Goal: Task Accomplishment & Management: Manage account settings

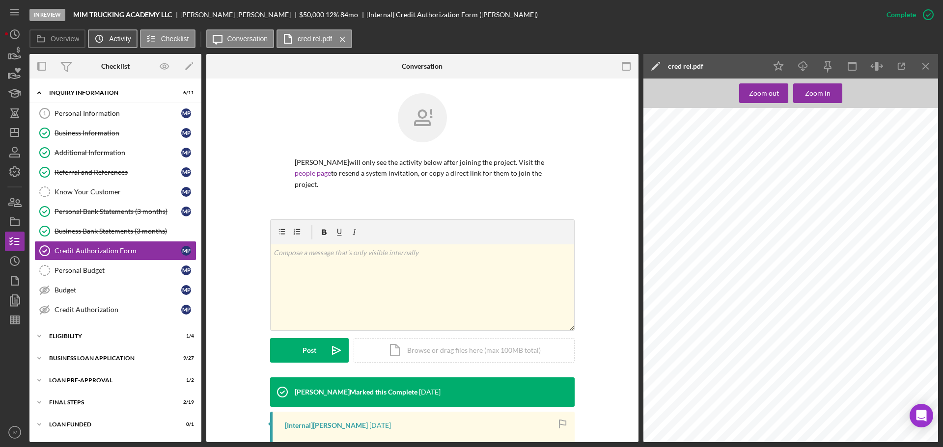
scroll to position [196, 0]
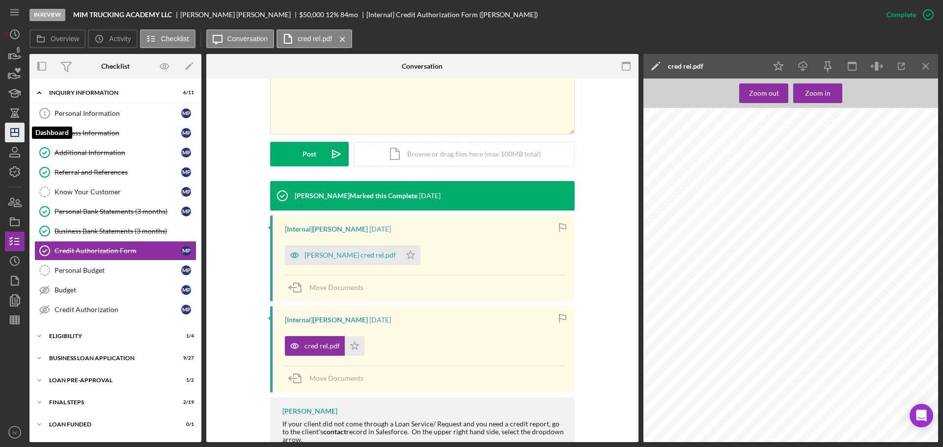
click at [13, 135] on icon "Icon/Dashboard" at bounding box center [14, 132] width 25 height 25
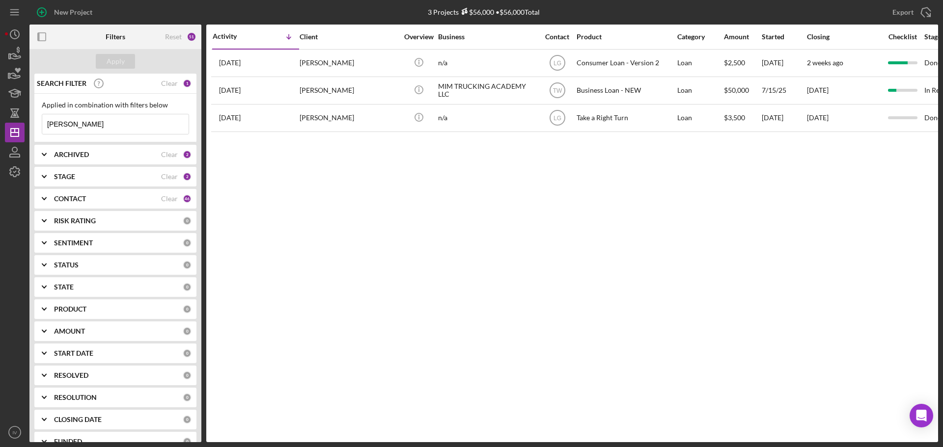
drag, startPoint x: 77, startPoint y: 124, endPoint x: 31, endPoint y: 127, distance: 45.8
click at [31, 127] on div "SEARCH FILTER Clear 1 Applied in combination with filters below [PERSON_NAME] I…" at bounding box center [115, 258] width 172 height 369
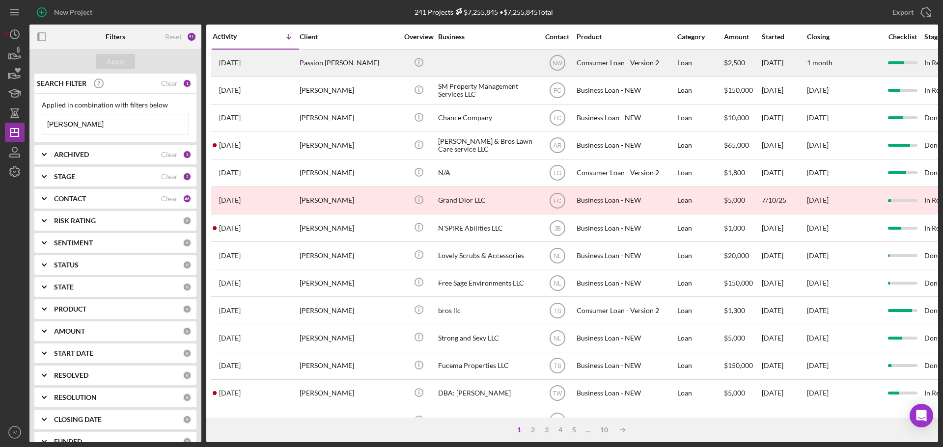
type input "[PERSON_NAME]"
click at [319, 65] on div "Passion [PERSON_NAME]" at bounding box center [348, 63] width 98 height 26
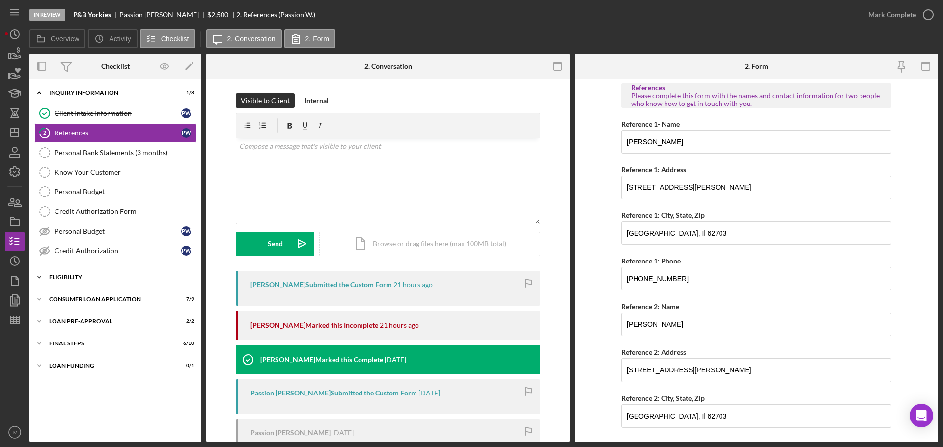
click at [69, 274] on div "Eligibility" at bounding box center [119, 277] width 140 height 6
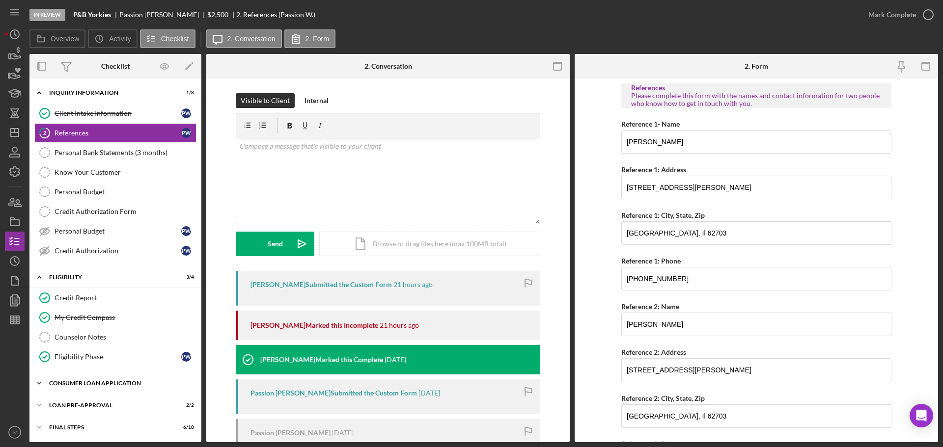
click at [85, 381] on div "Consumer Loan Application" at bounding box center [119, 383] width 140 height 6
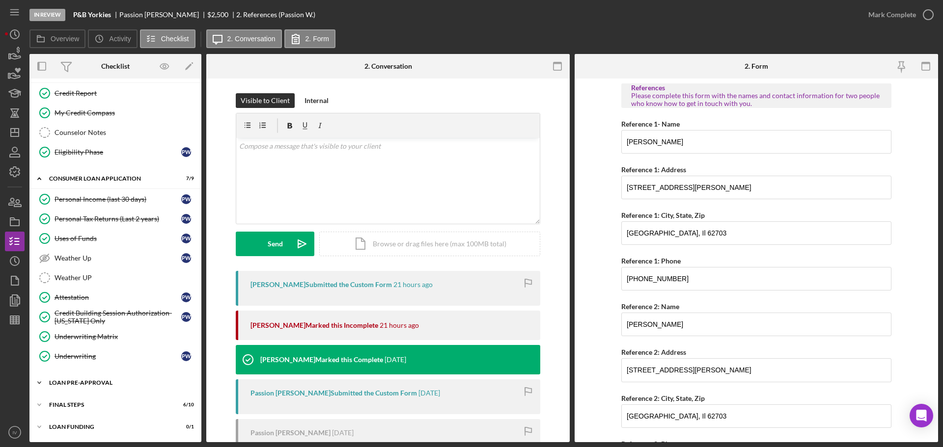
click at [76, 379] on div "Icon/Expander Loan Pre-Approval 2 / 2" at bounding box center [115, 383] width 172 height 20
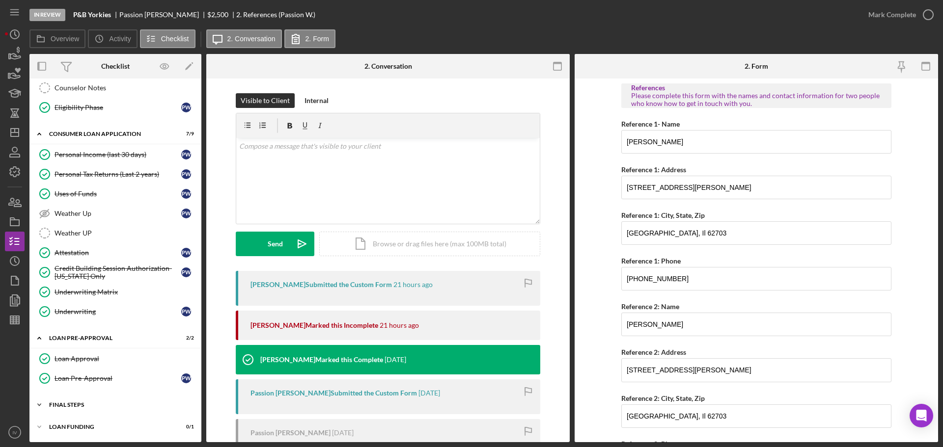
click at [68, 400] on div "Icon/Expander FINAL STEPS 6 / 10" at bounding box center [115, 405] width 172 height 20
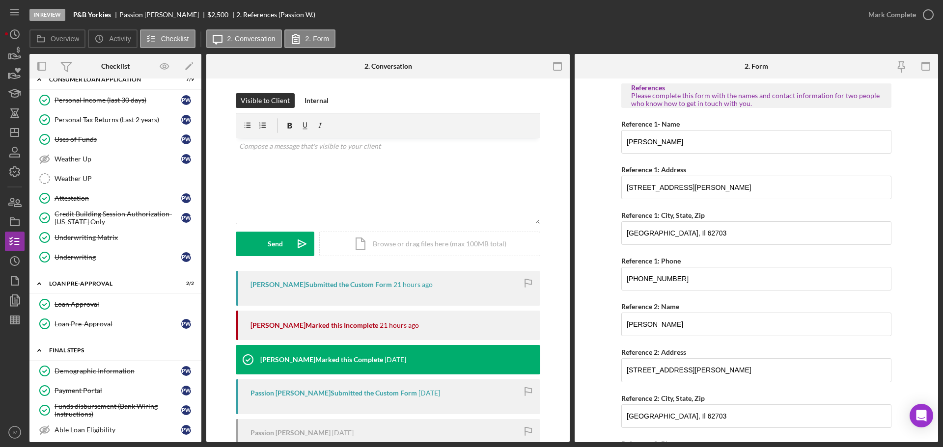
scroll to position [451, 0]
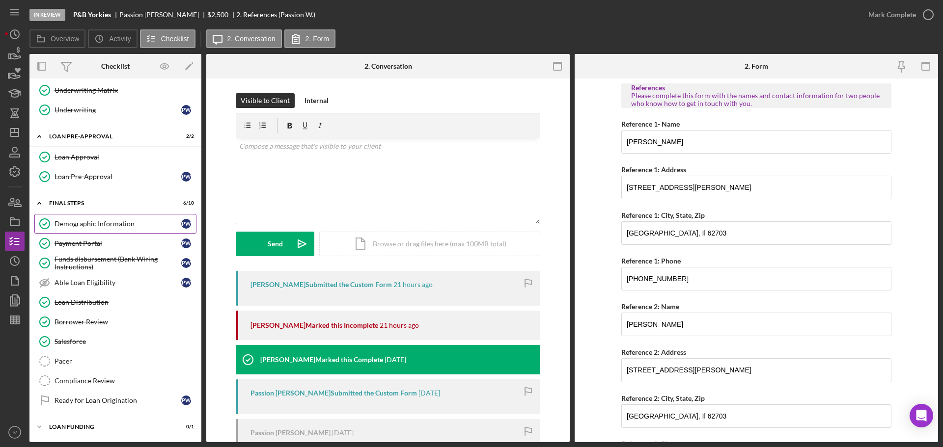
click at [94, 222] on div "Demographic Information" at bounding box center [117, 224] width 127 height 8
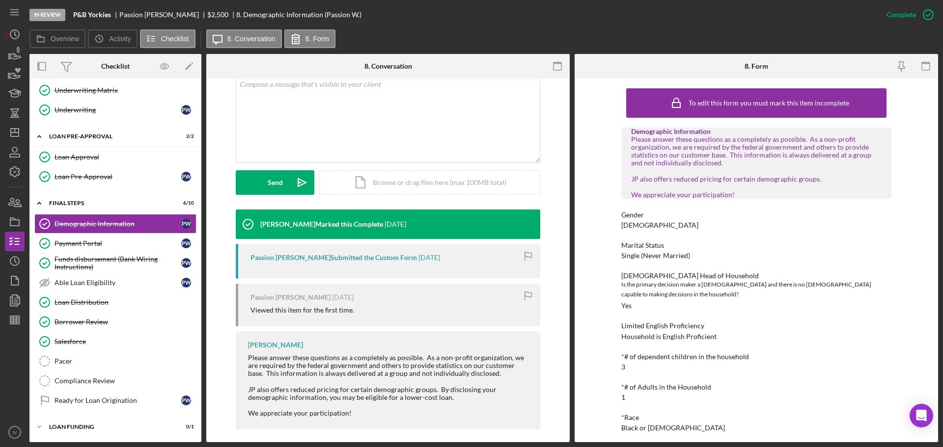
scroll to position [147, 0]
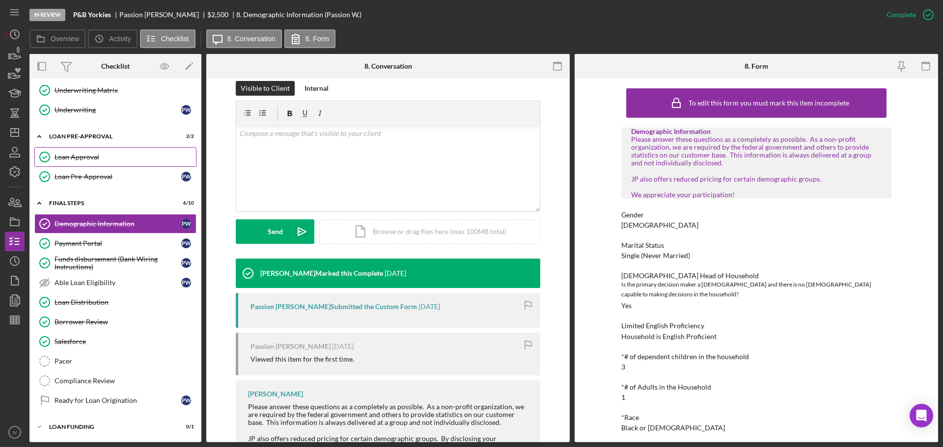
click at [71, 155] on div "Loan Approval" at bounding box center [124, 157] width 141 height 8
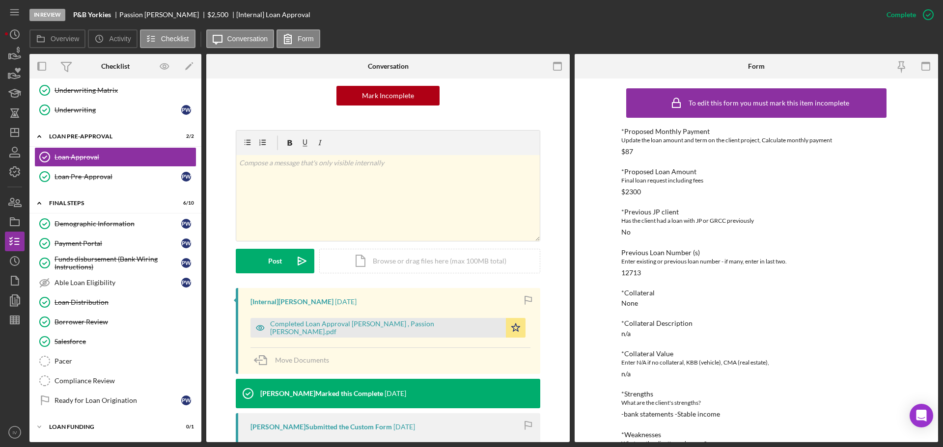
scroll to position [147, 0]
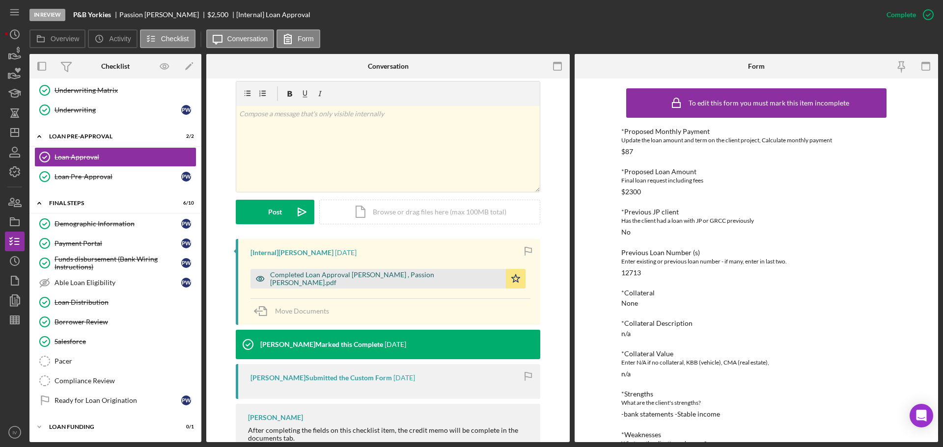
click at [323, 277] on div "Completed Loan Approval [PERSON_NAME] , Passion [PERSON_NAME].pdf" at bounding box center [385, 279] width 231 height 16
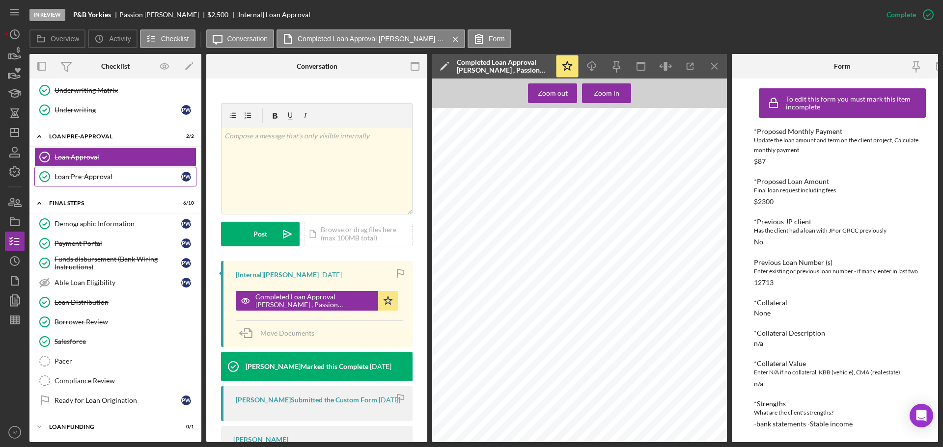
scroll to position [304, 0]
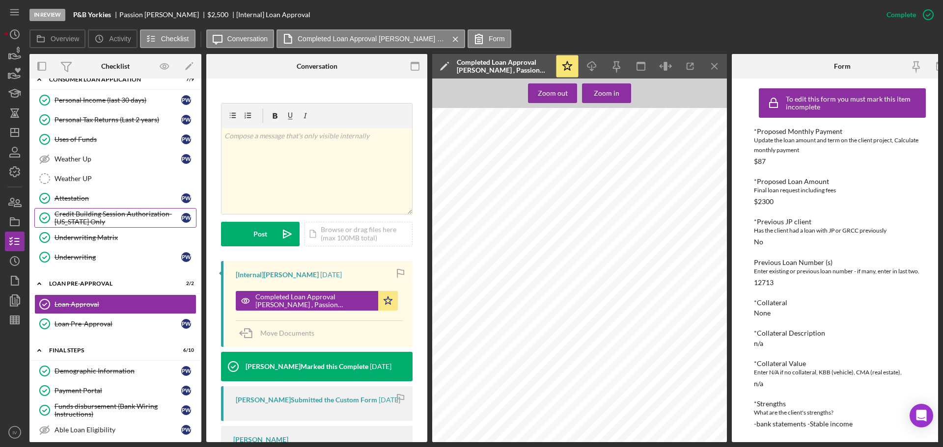
click at [77, 215] on div "Credit Building Session Authorization- [US_STATE] Only" at bounding box center [117, 218] width 127 height 16
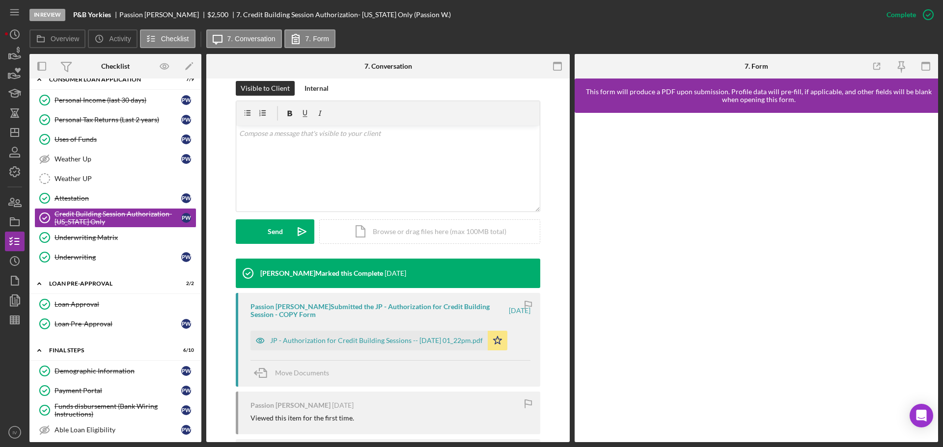
scroll to position [196, 0]
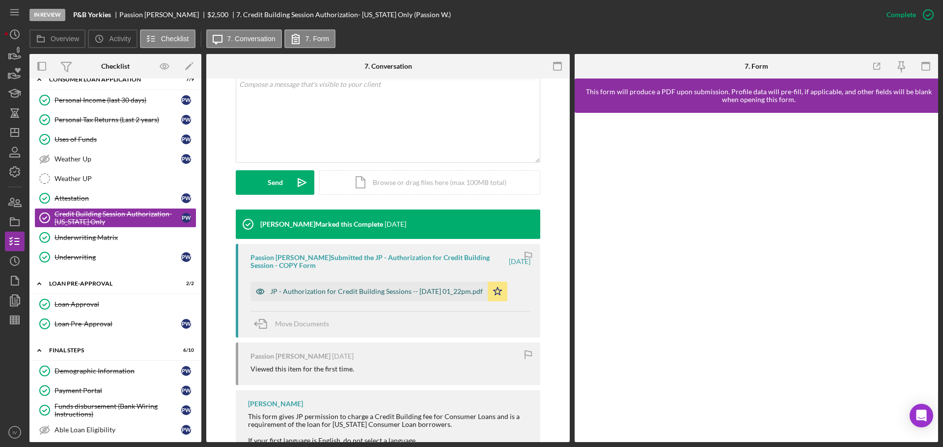
click at [294, 289] on div "JP - Authorization for Credit Building Sessions -- [DATE] 01_22pm.pdf" at bounding box center [376, 292] width 213 height 8
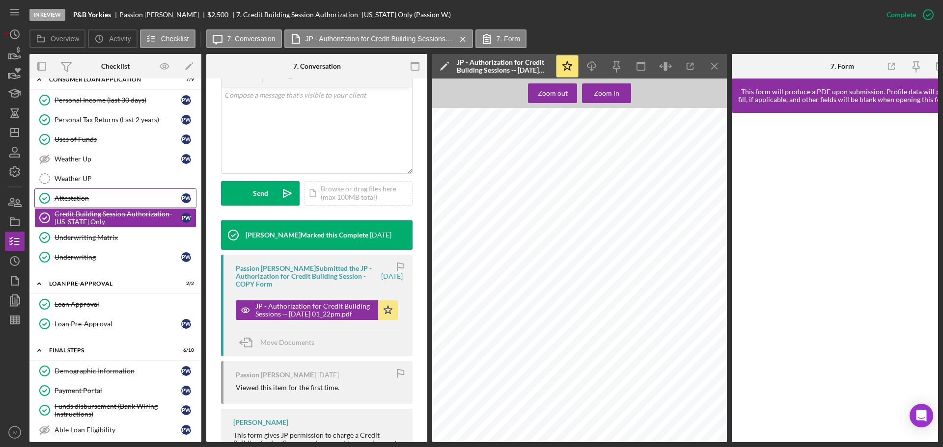
click at [70, 194] on div "Attestation" at bounding box center [117, 198] width 127 height 8
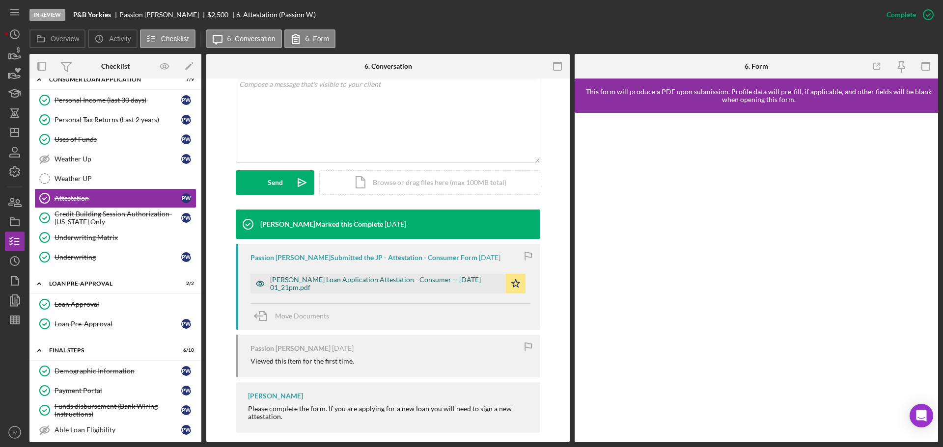
click at [294, 284] on div "[PERSON_NAME] Loan Application Attestation - Consumer -- [DATE] 01_21pm.pdf" at bounding box center [385, 284] width 231 height 16
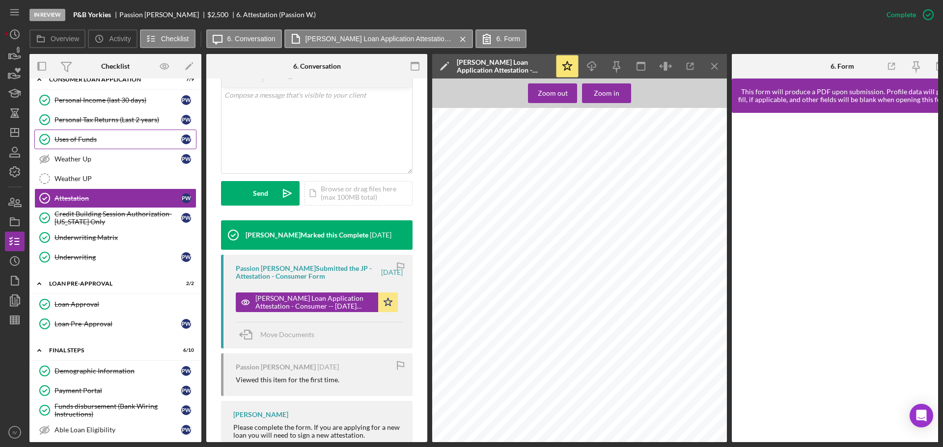
click at [81, 138] on div "Uses of Funds" at bounding box center [117, 139] width 127 height 8
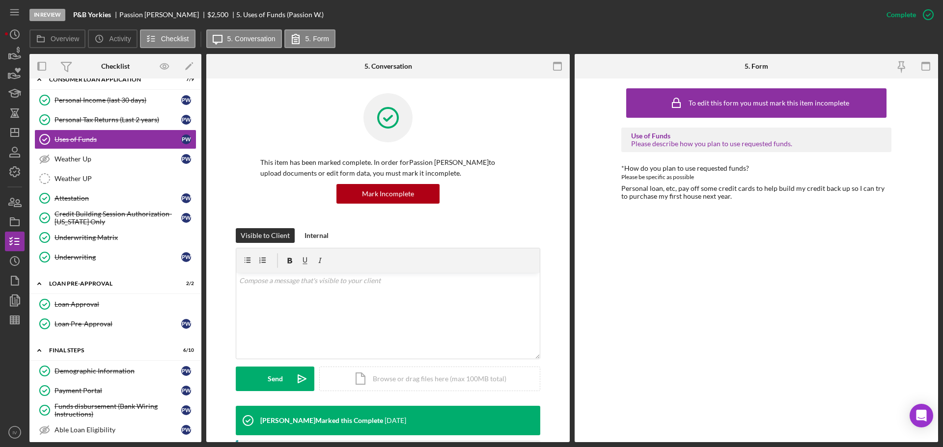
scroll to position [196, 0]
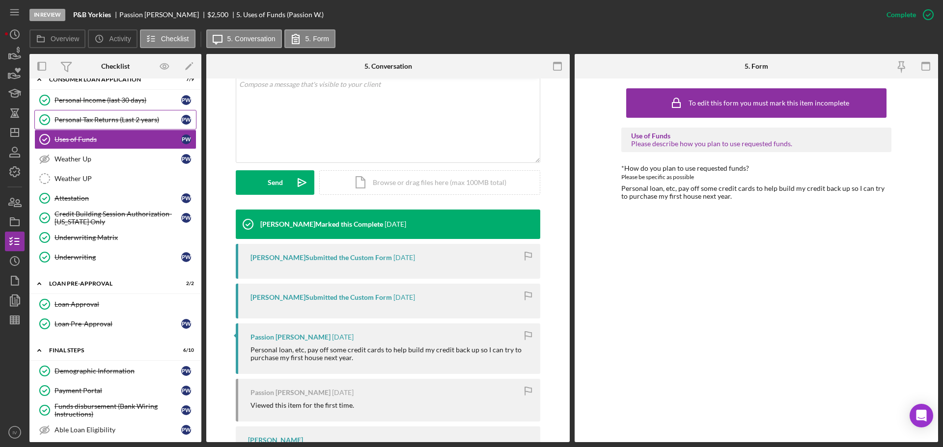
click at [115, 118] on div "Personal Tax Returns (Last 2 years)" at bounding box center [117, 120] width 127 height 8
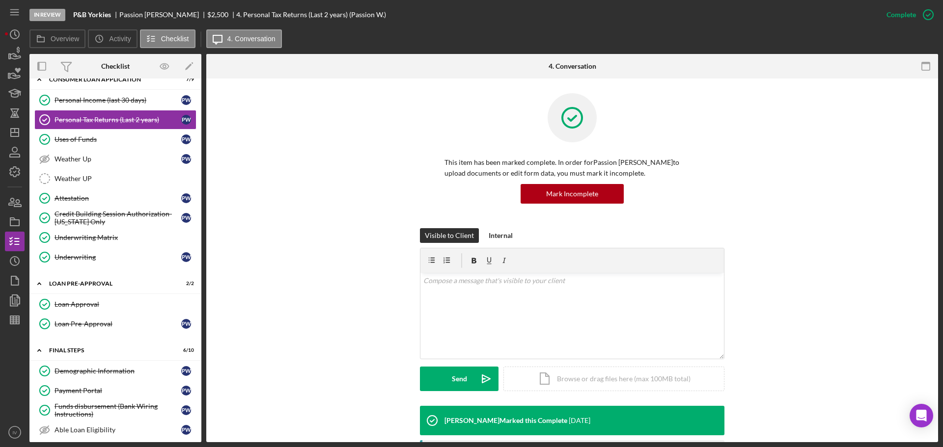
scroll to position [196, 0]
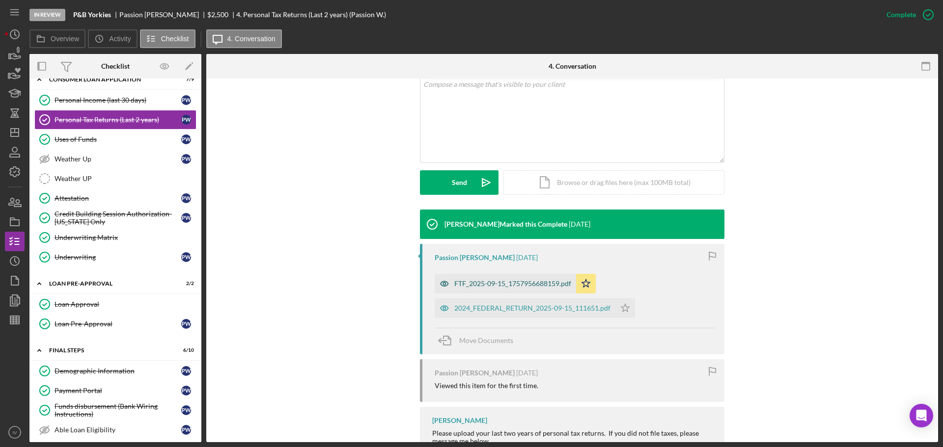
click at [503, 284] on div "FTF_2025-09-15_1757956688159.pdf" at bounding box center [512, 284] width 117 height 8
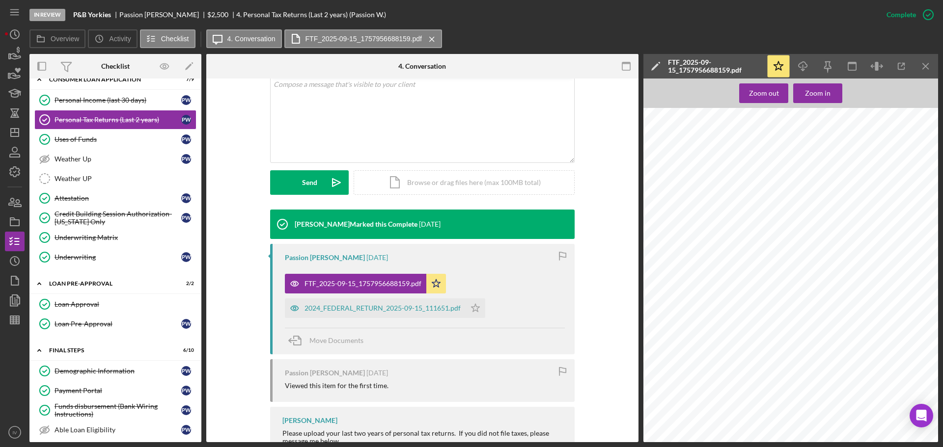
scroll to position [540, 0]
click at [358, 306] on div "2024_FEDERAL_RETURN_2025-09-15_111651.pdf" at bounding box center [382, 308] width 156 height 8
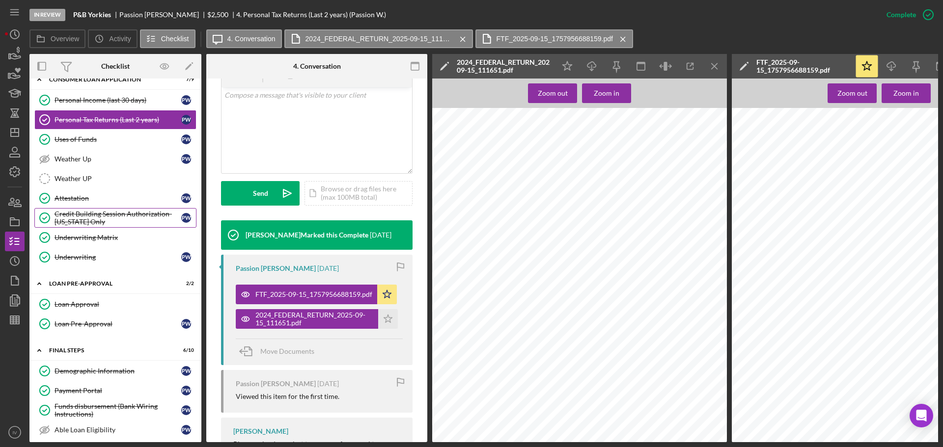
scroll to position [157, 0]
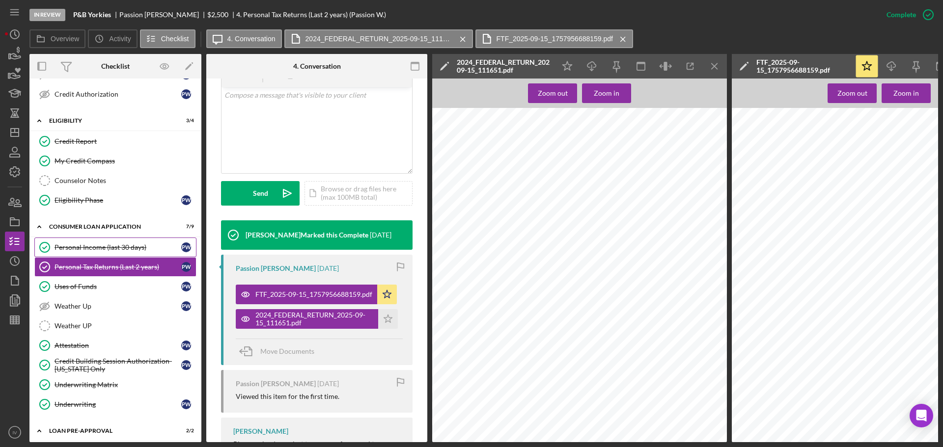
click at [81, 246] on div "Personal Income (last 30 days)" at bounding box center [117, 247] width 127 height 8
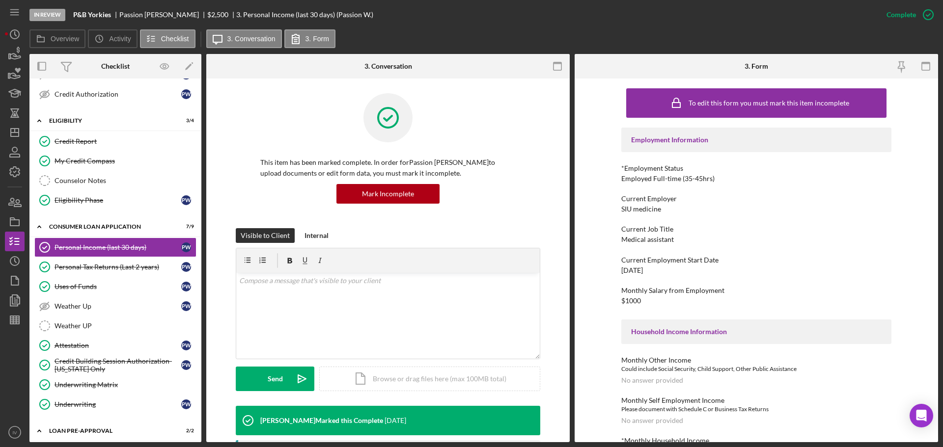
scroll to position [235, 0]
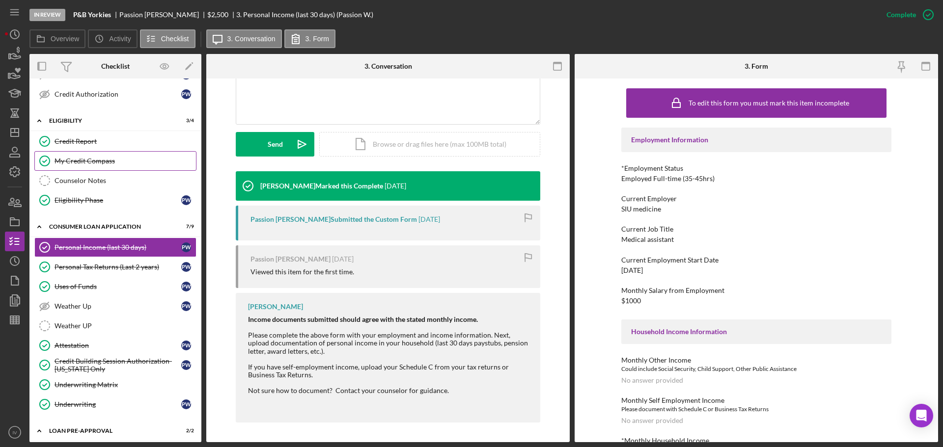
click at [64, 160] on div "My Credit Compass" at bounding box center [124, 161] width 141 height 8
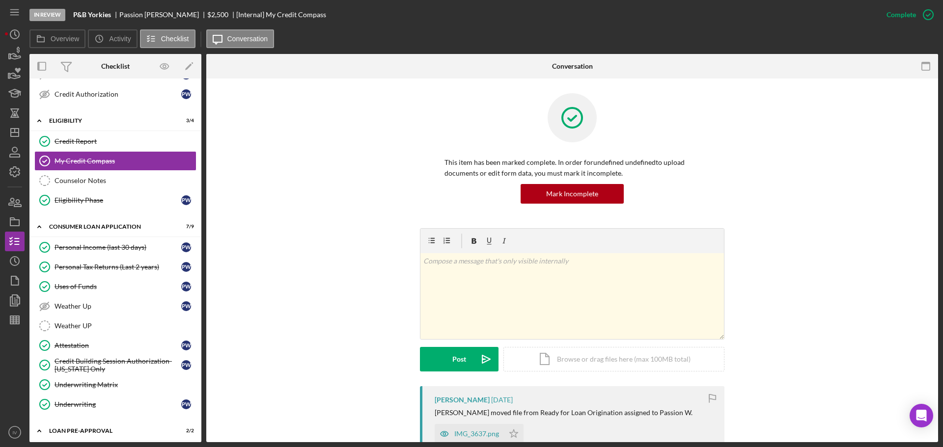
scroll to position [196, 0]
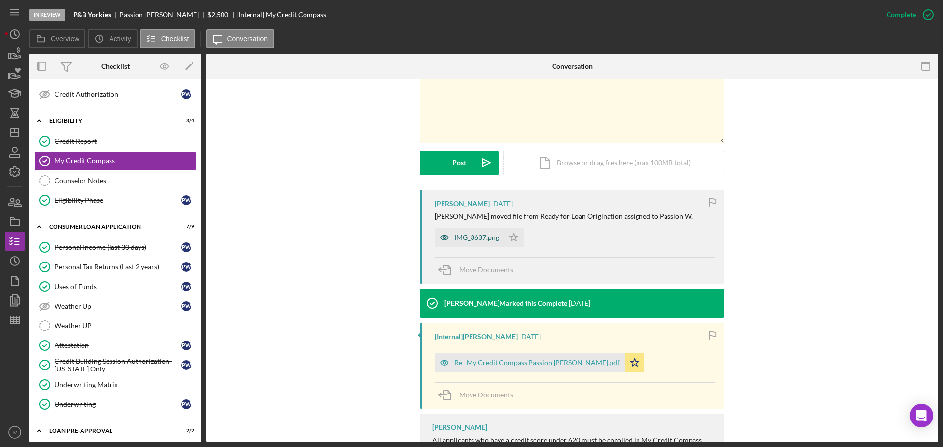
click at [486, 240] on div "IMG_3637.png" at bounding box center [476, 238] width 45 height 8
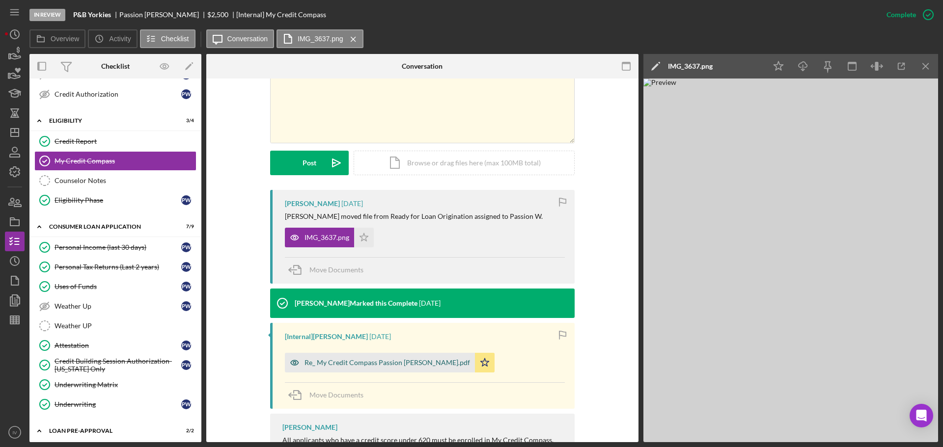
click at [341, 360] on div "Re_ My Credit Compass Passion [PERSON_NAME].pdf" at bounding box center [386, 363] width 165 height 8
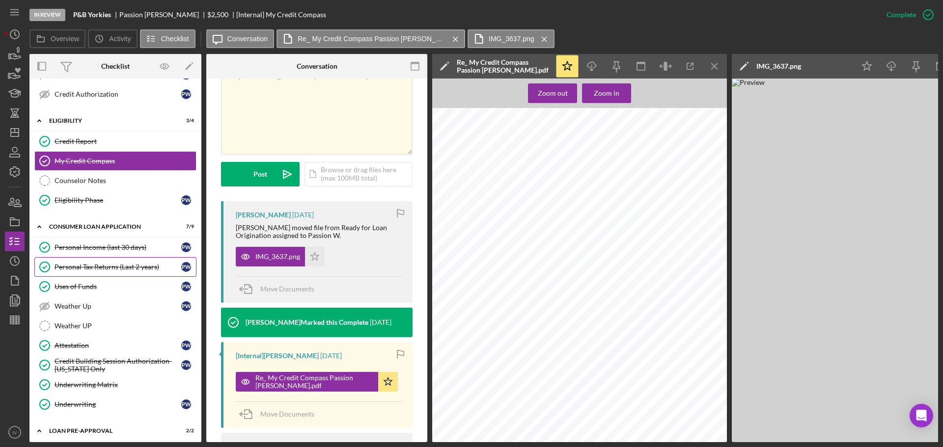
scroll to position [0, 0]
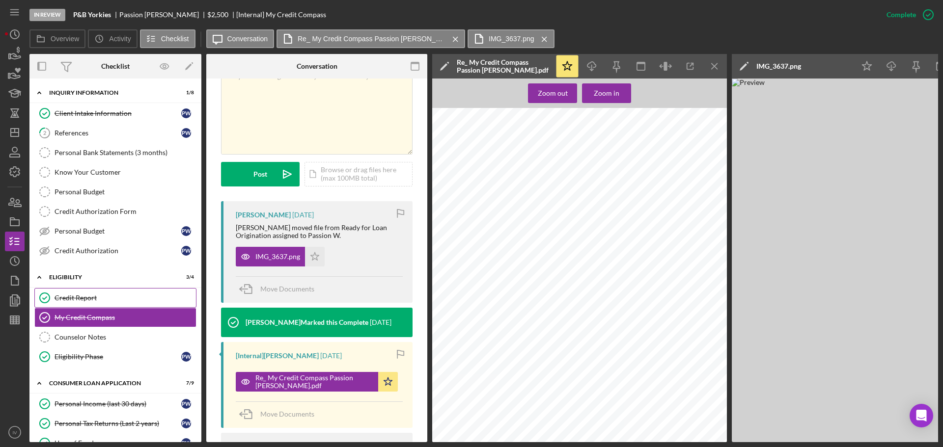
click at [77, 298] on div "Credit Report" at bounding box center [124, 298] width 141 height 8
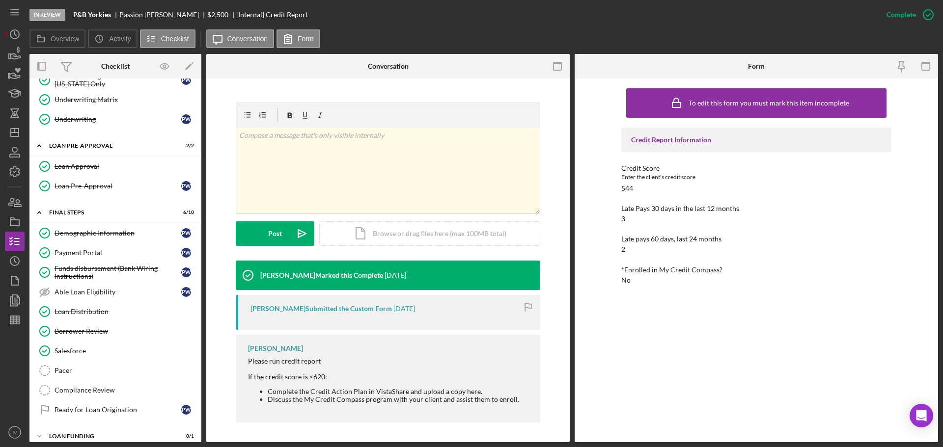
scroll to position [451, 0]
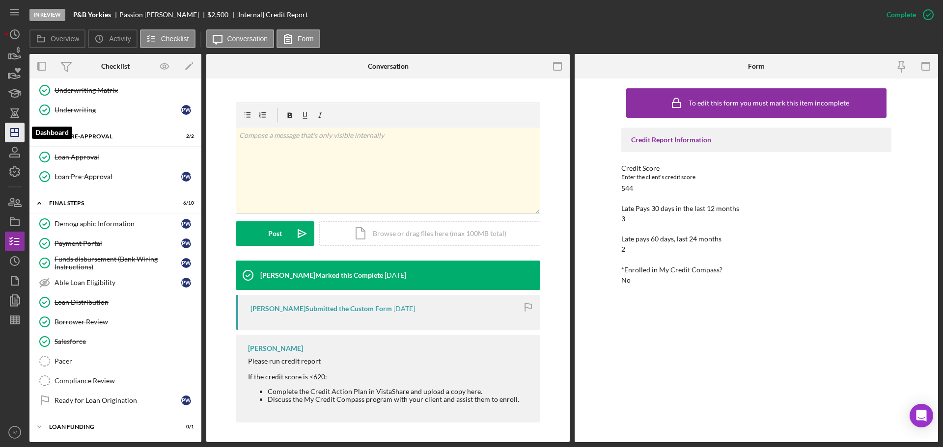
click at [14, 134] on icon "Icon/Dashboard" at bounding box center [14, 132] width 25 height 25
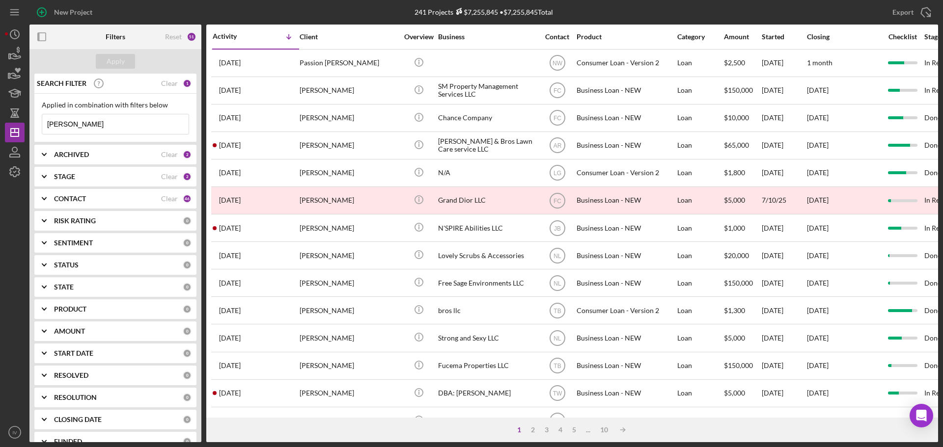
drag, startPoint x: 91, startPoint y: 123, endPoint x: 48, endPoint y: 119, distance: 43.9
click at [48, 119] on input "[PERSON_NAME]" at bounding box center [115, 124] width 146 height 20
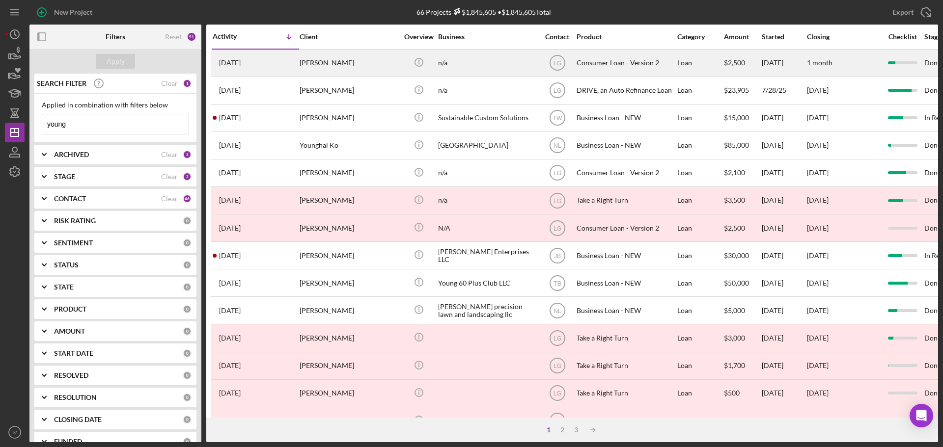
type input "young"
click at [334, 60] on div "[PERSON_NAME]" at bounding box center [348, 63] width 98 height 26
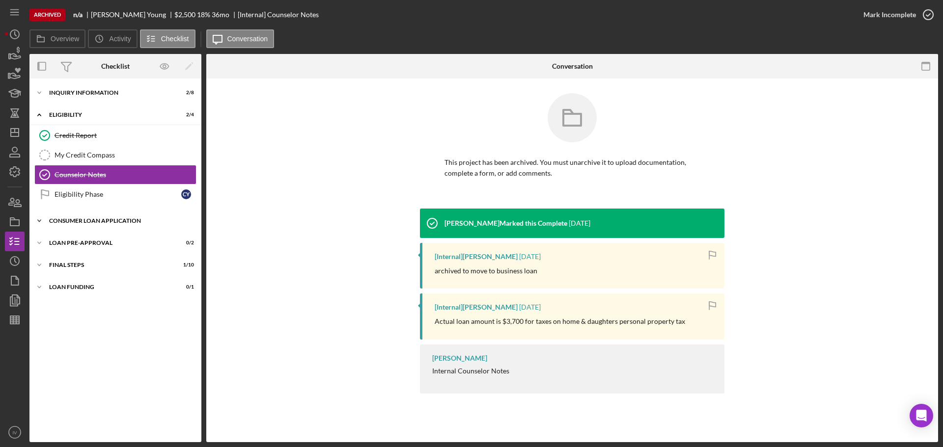
click at [112, 221] on div "Consumer Loan Application" at bounding box center [119, 221] width 140 height 6
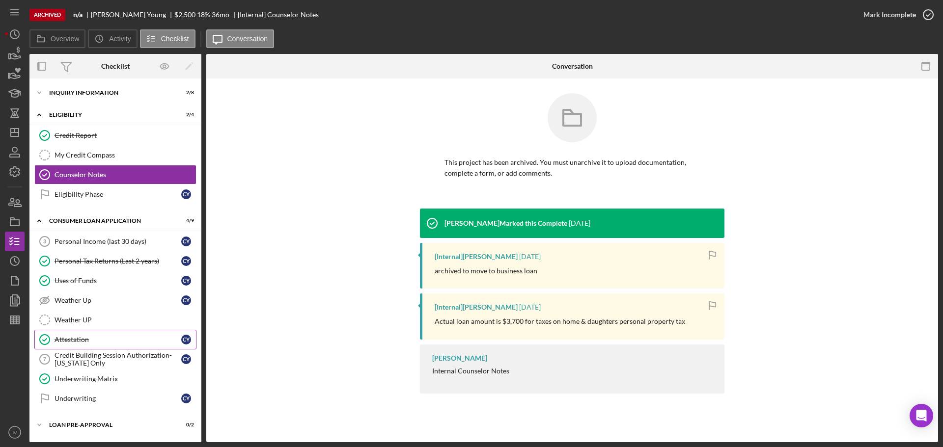
scroll to position [42, 0]
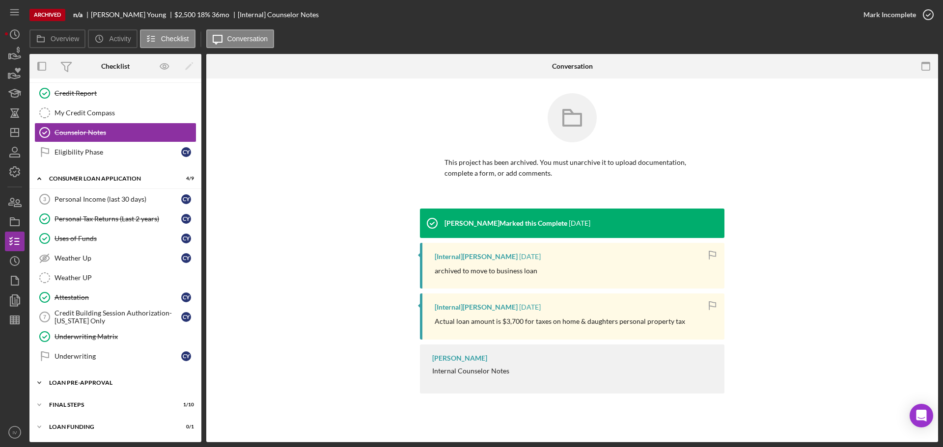
click at [70, 380] on div "Icon/Expander Loan Pre-Approval 0 / 2" at bounding box center [115, 383] width 172 height 20
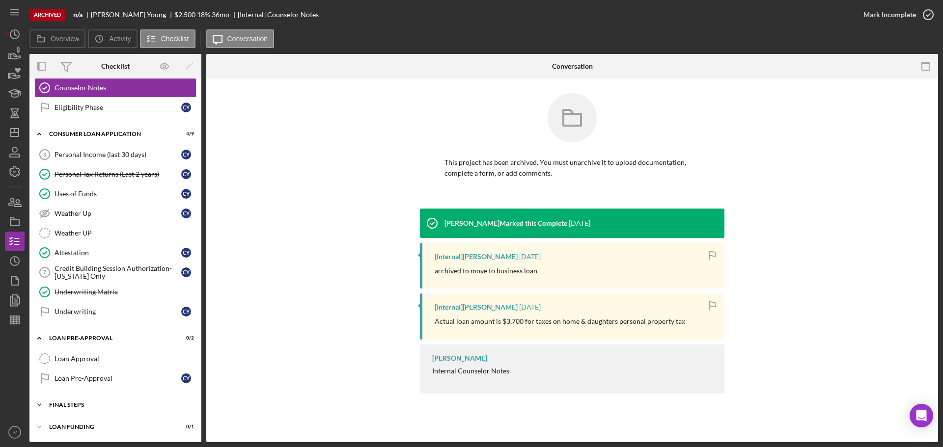
click at [61, 405] on div "FINAL STEPS" at bounding box center [119, 405] width 140 height 6
click at [80, 254] on div "Attestation" at bounding box center [117, 253] width 127 height 8
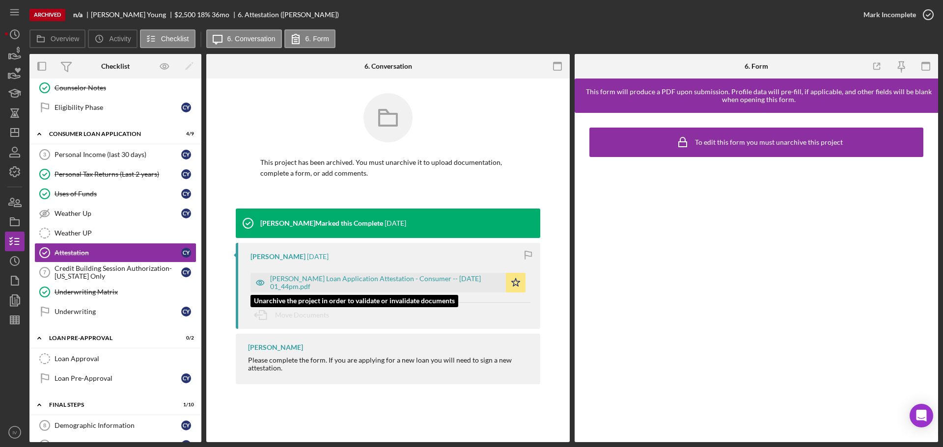
click at [289, 280] on div "[PERSON_NAME] Loan Application Attestation - Consumer -- [DATE] 01_44pm.pdf" at bounding box center [385, 283] width 231 height 16
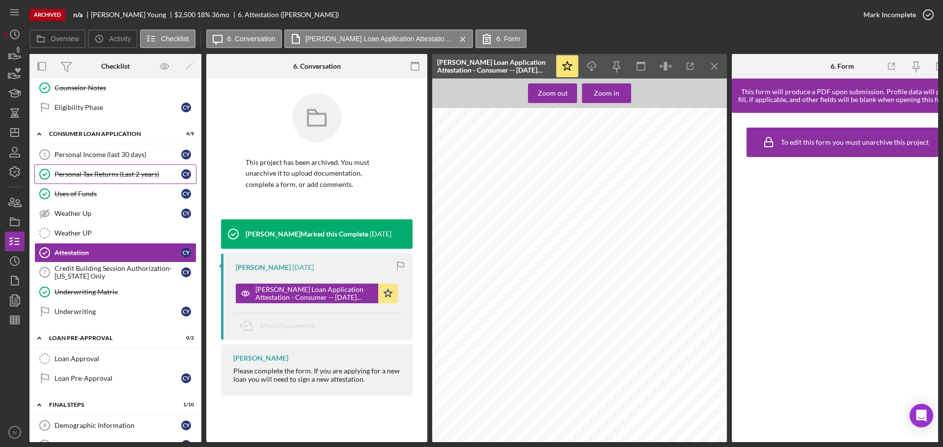
click at [114, 175] on div "Personal Tax Returns (Last 2 years)" at bounding box center [117, 174] width 127 height 8
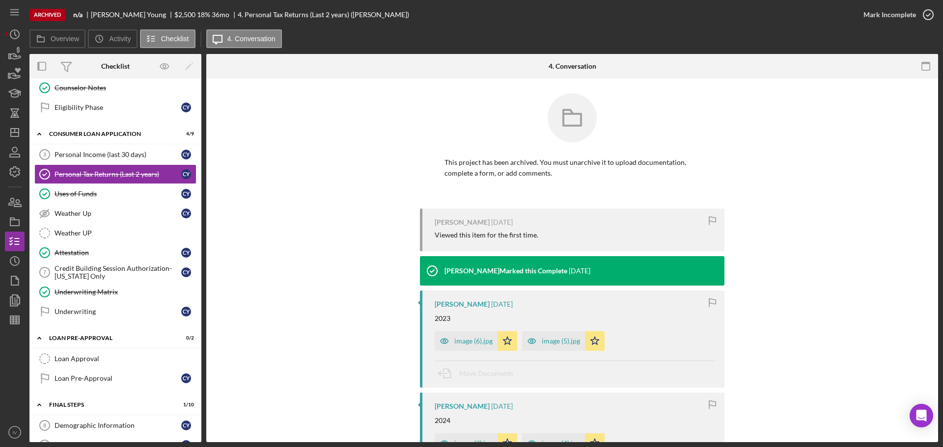
scroll to position [122, 0]
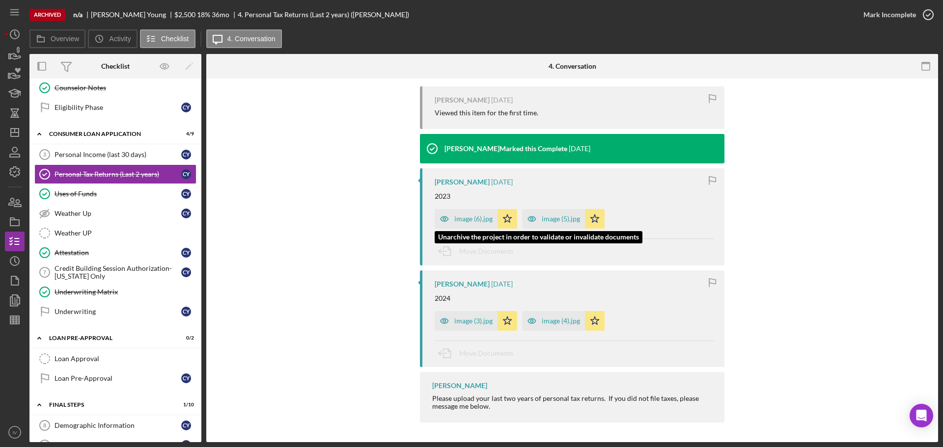
click at [461, 219] on div "image (6).jpg" at bounding box center [473, 219] width 38 height 8
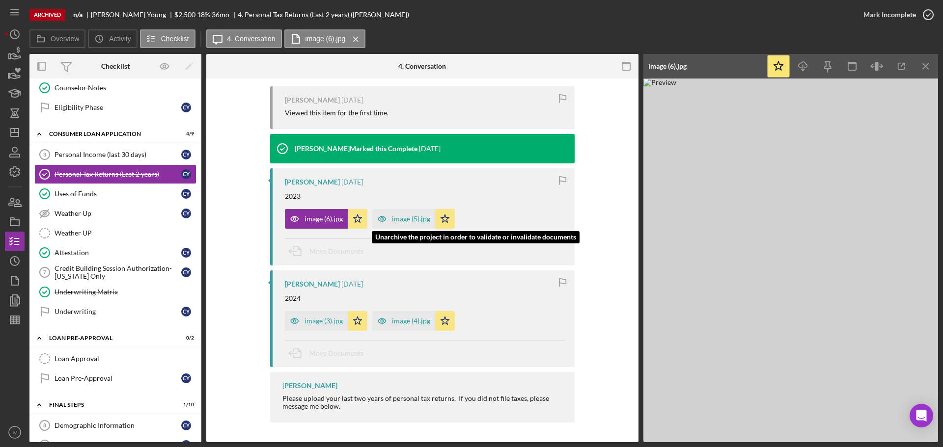
click at [411, 224] on div "image (5).jpg" at bounding box center [403, 219] width 63 height 20
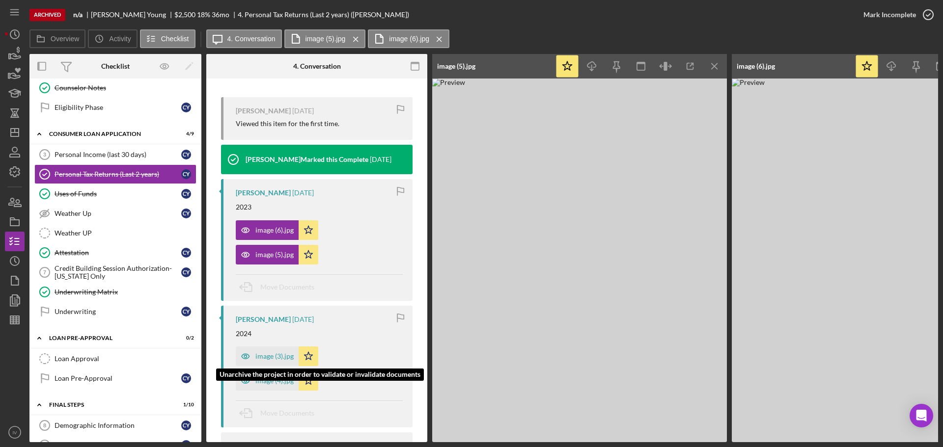
click at [262, 355] on div "image (3).jpg" at bounding box center [274, 356] width 38 height 8
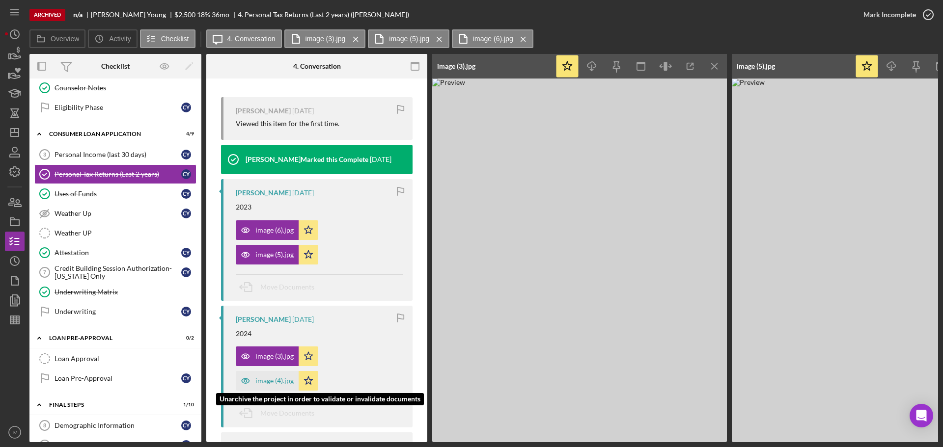
click at [265, 381] on div "image (4).jpg" at bounding box center [274, 381] width 38 height 8
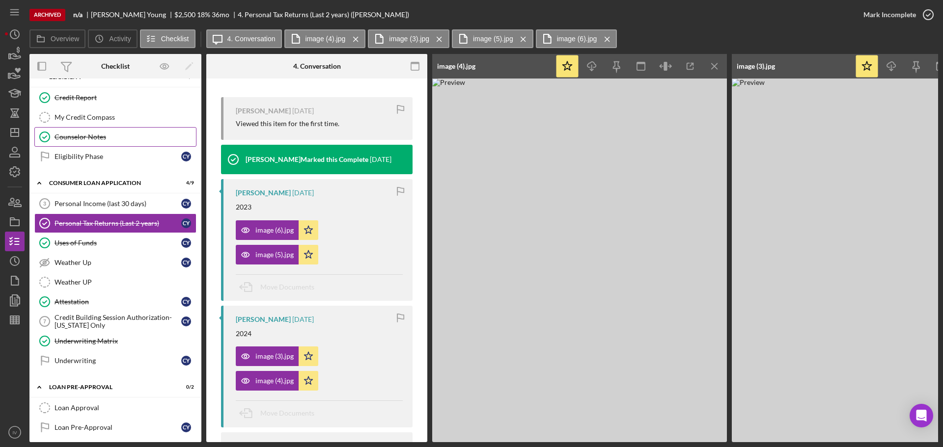
scroll to position [0, 0]
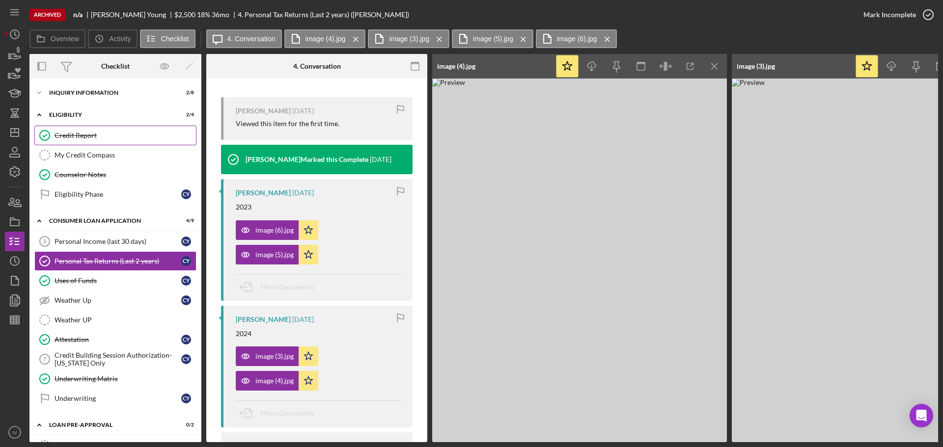
click at [81, 136] on div "Credit Report" at bounding box center [124, 136] width 141 height 8
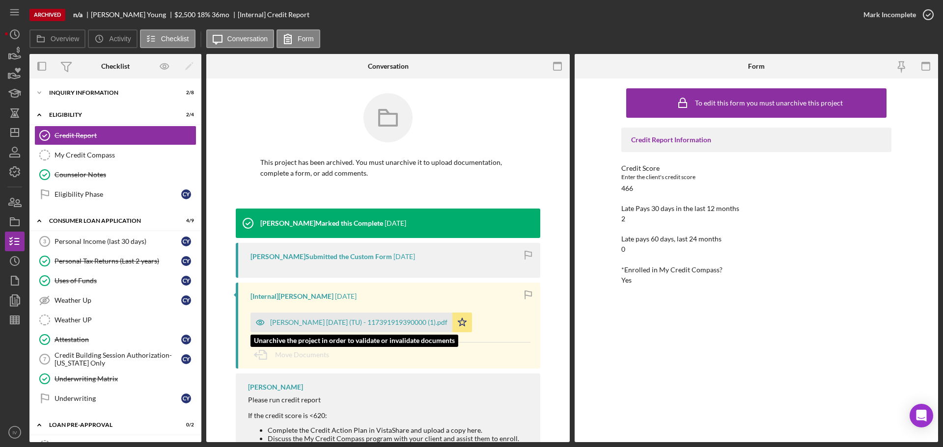
click at [320, 321] on div "[PERSON_NAME] [DATE] (TU) - 117391919390000 (1).pdf" at bounding box center [358, 323] width 177 height 8
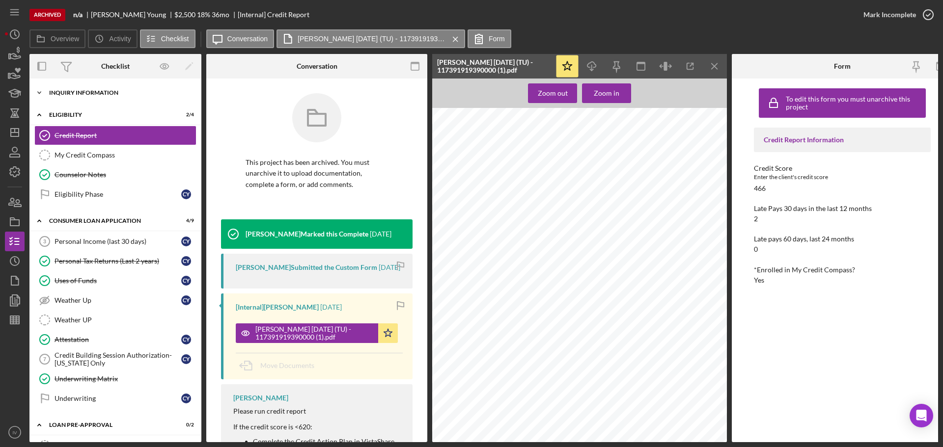
click at [73, 94] on div "Inquiry Information" at bounding box center [119, 93] width 140 height 6
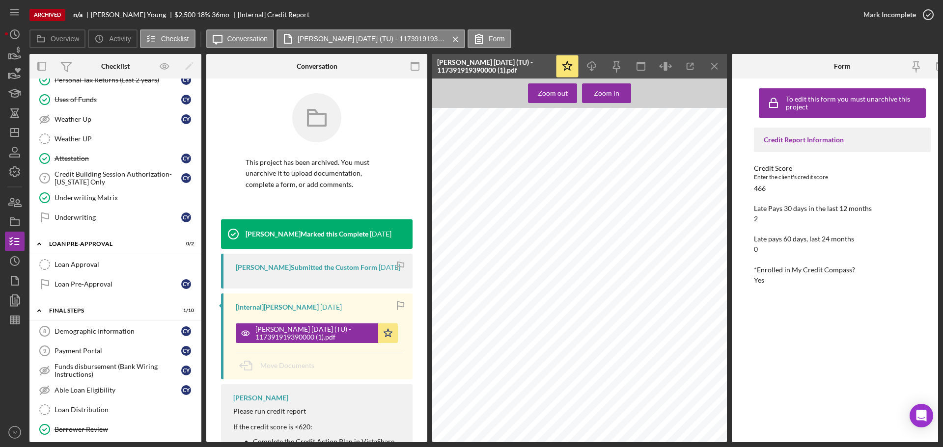
scroll to position [393, 0]
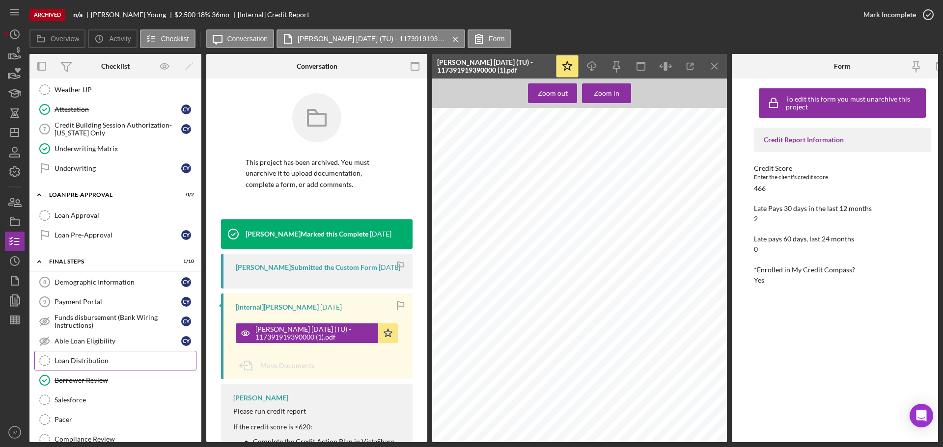
click at [94, 358] on div "Loan Distribution" at bounding box center [124, 361] width 141 height 8
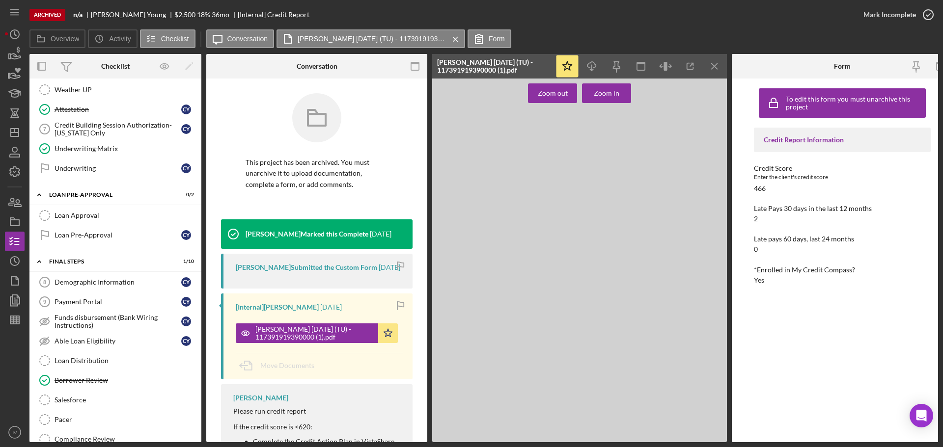
scroll to position [38, 0]
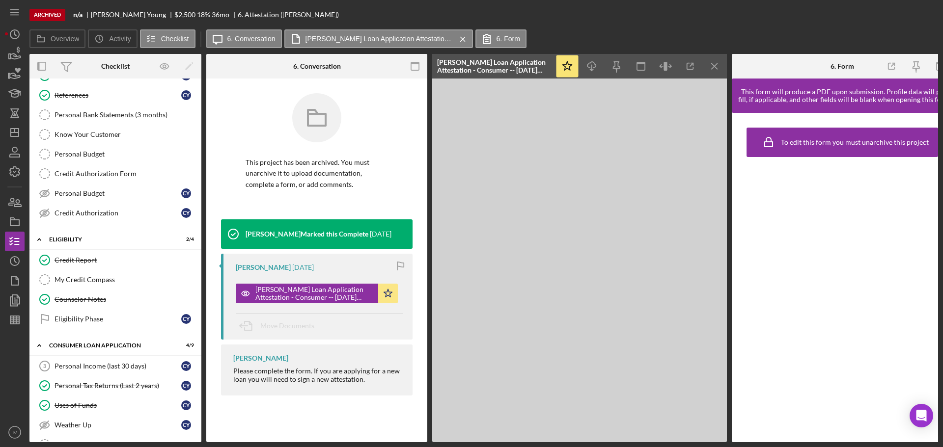
scroll to position [243, 0]
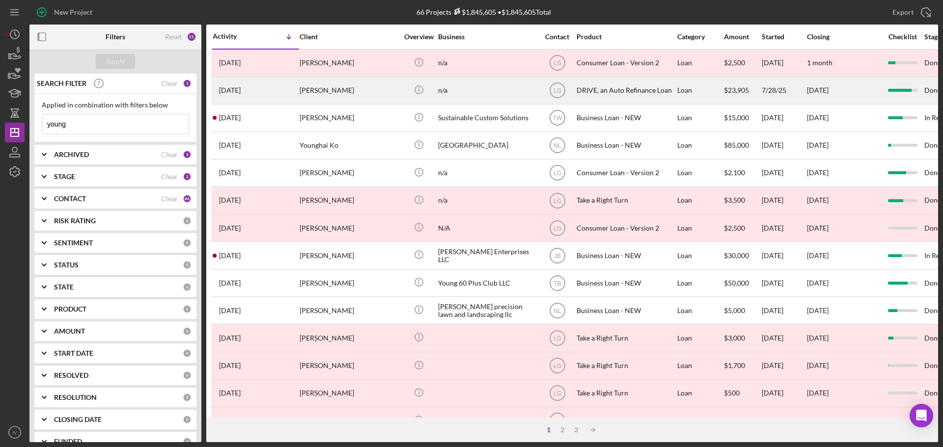
click at [358, 91] on div "[PERSON_NAME]" at bounding box center [348, 91] width 98 height 26
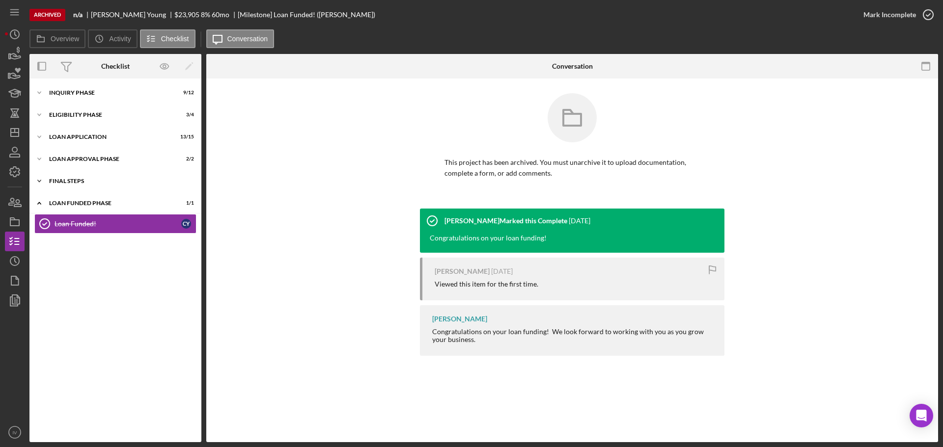
click at [79, 181] on div "FINAL STEPS" at bounding box center [119, 181] width 140 height 6
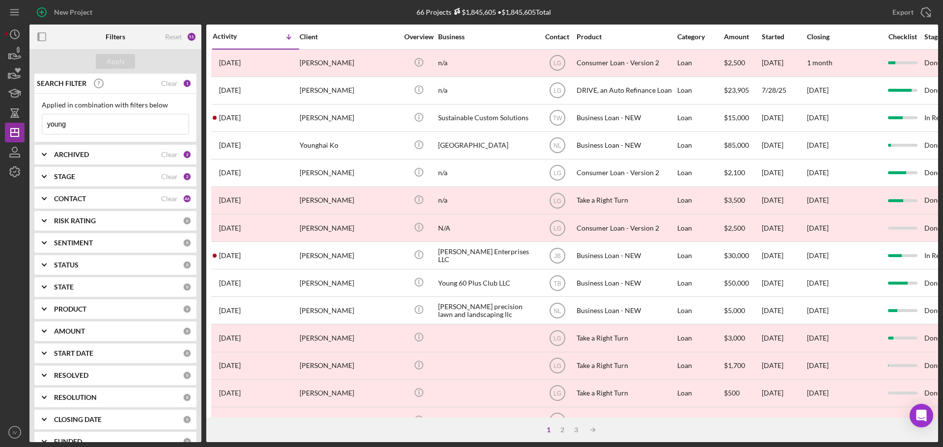
click at [66, 155] on b "ARCHIVED" at bounding box center [71, 155] width 35 height 8
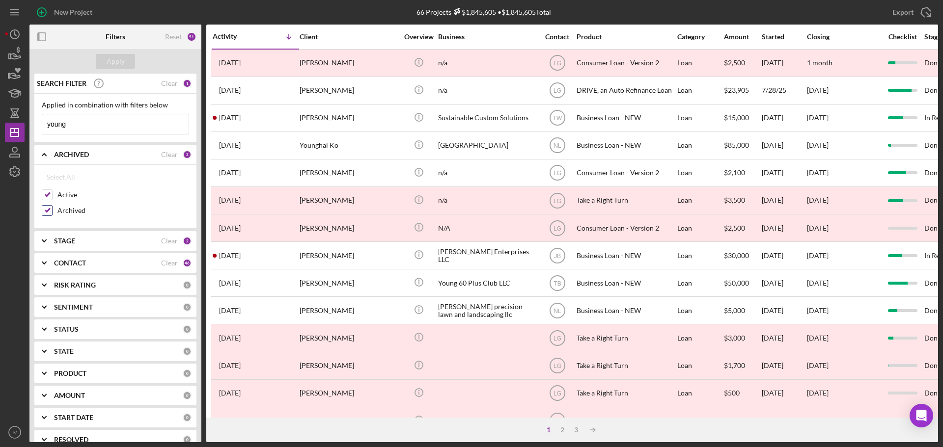
click at [47, 212] on input "Archived" at bounding box center [47, 211] width 10 height 10
checkbox input "false"
click at [117, 65] on div "Apply" at bounding box center [116, 61] width 18 height 15
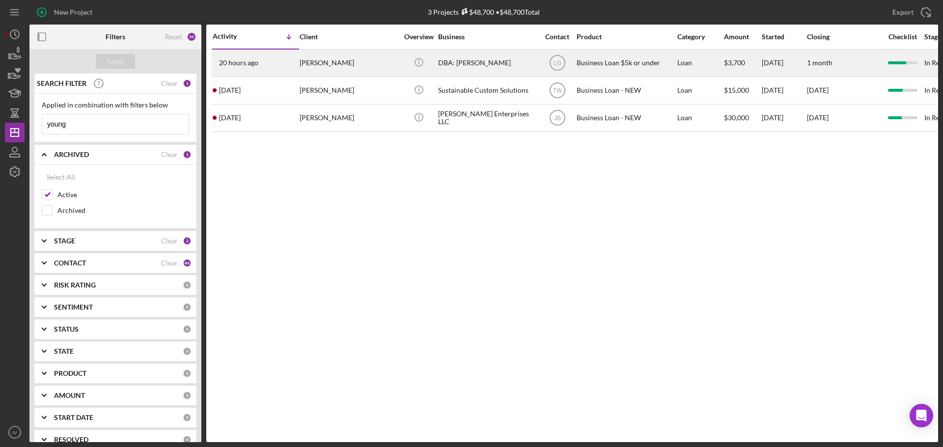
click at [325, 64] on div "[PERSON_NAME]" at bounding box center [348, 63] width 98 height 26
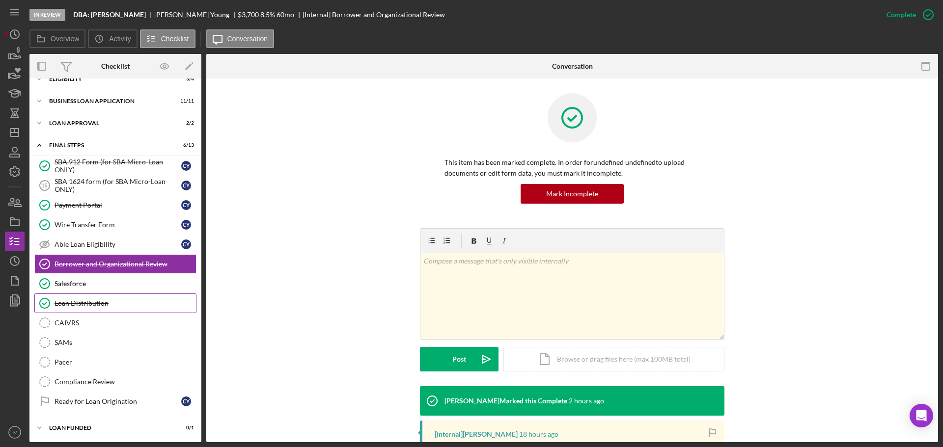
scroll to position [37, 0]
click at [75, 302] on div "Loan Distribution" at bounding box center [124, 302] width 141 height 8
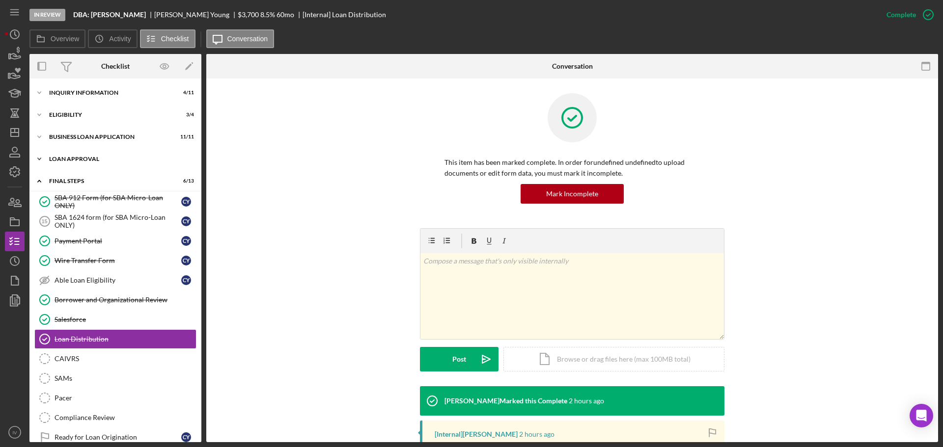
click at [67, 161] on div "Loan Approval" at bounding box center [119, 159] width 140 height 6
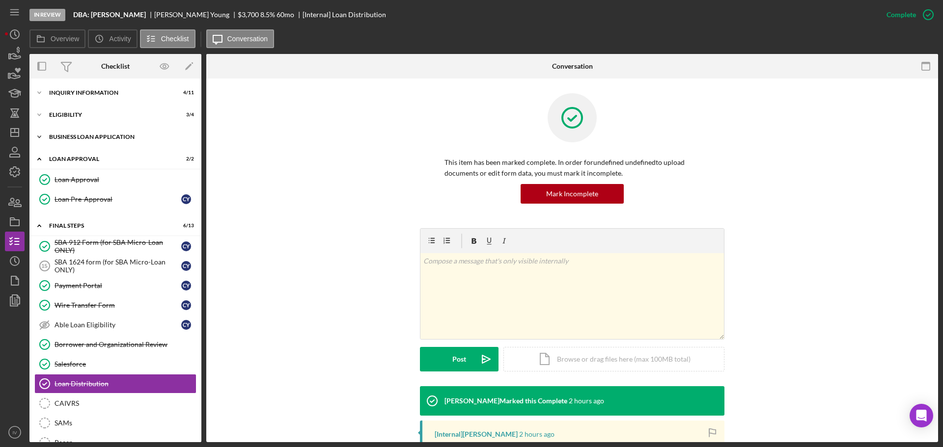
click at [74, 135] on div "BUSINESS LOAN APPLICATION" at bounding box center [119, 137] width 140 height 6
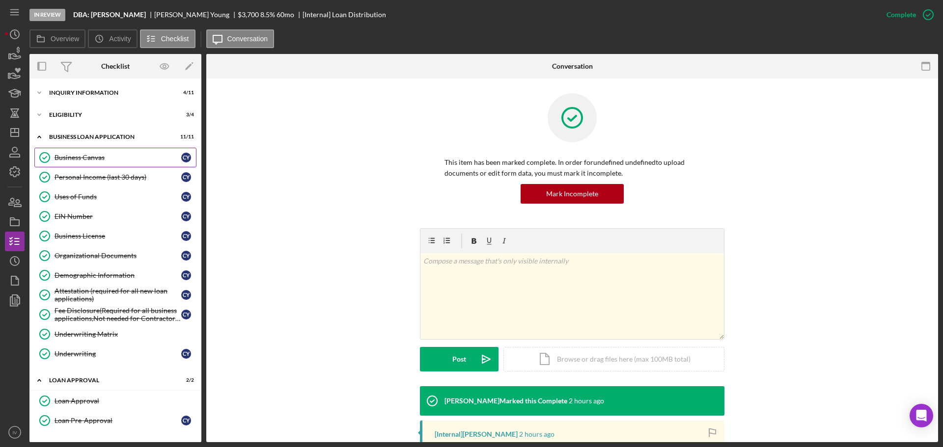
click at [73, 156] on div "Business Canvas" at bounding box center [117, 158] width 127 height 8
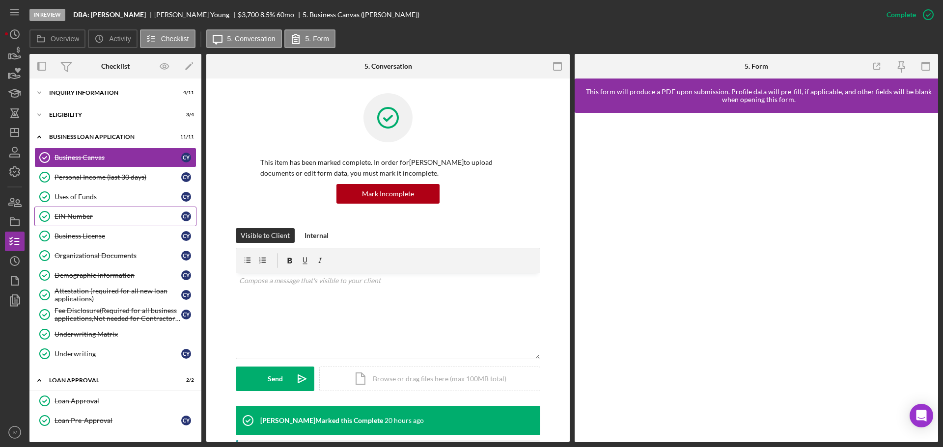
click at [88, 215] on div "EIN Number" at bounding box center [117, 217] width 127 height 8
